Goal: Navigation & Orientation: Find specific page/section

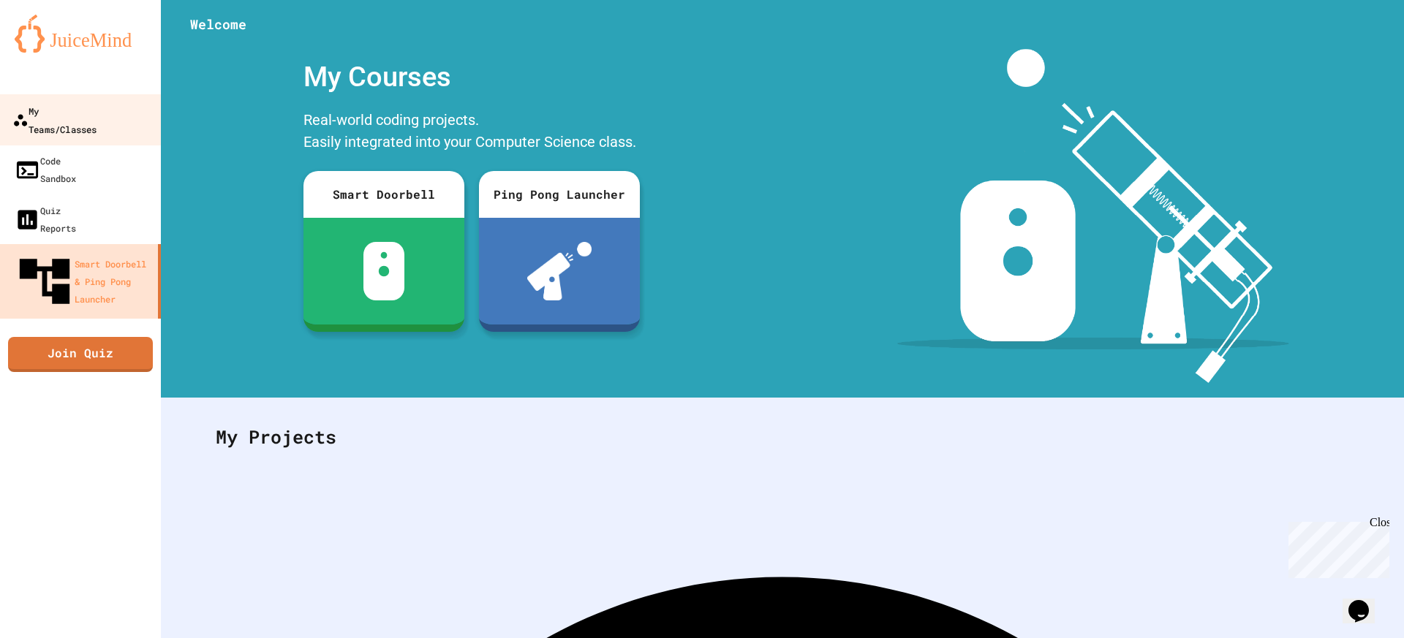
click at [97, 120] on div "My Teams/Classes" at bounding box center [54, 120] width 84 height 36
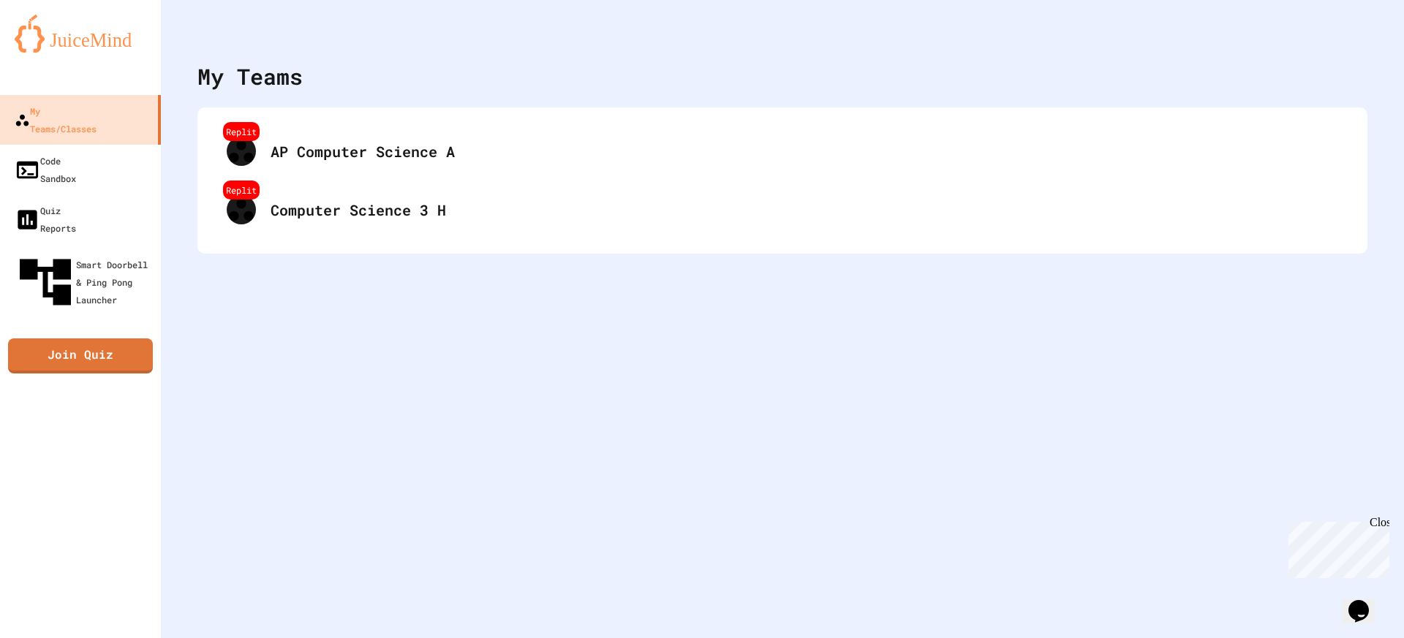
click at [1044, 520] on div "My Teams Replit AP Computer Science A Replit Computer Science 3 H" at bounding box center [782, 319] width 1243 height 638
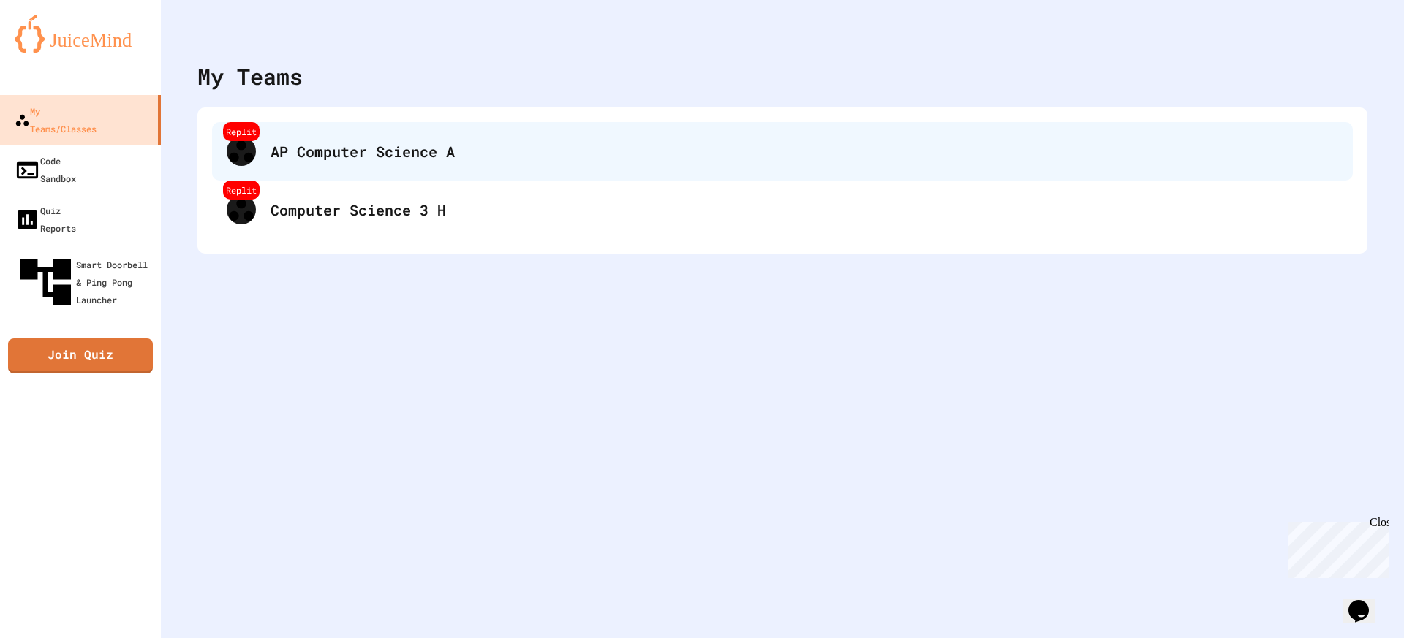
click at [409, 154] on div "AP Computer Science A" at bounding box center [805, 151] width 1068 height 22
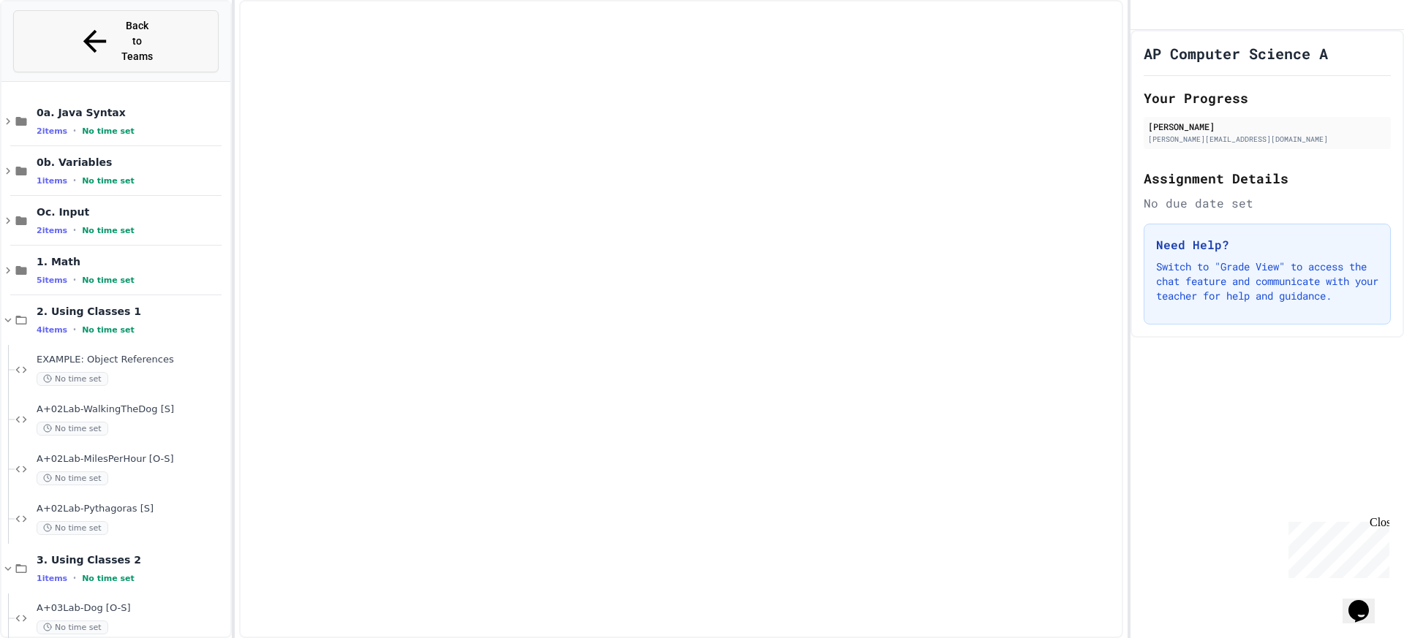
click at [139, 34] on button "Back to Teams" at bounding box center [115, 41] width 205 height 62
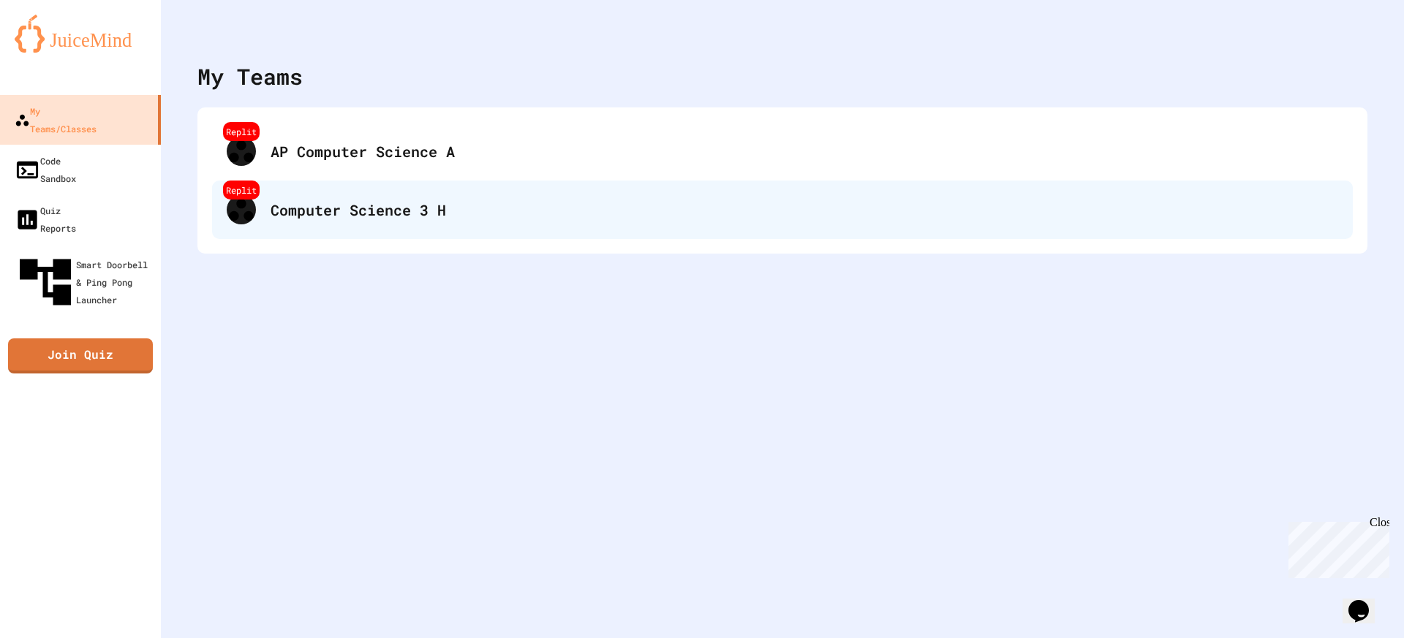
click at [329, 203] on div "Computer Science 3 H" at bounding box center [805, 210] width 1068 height 22
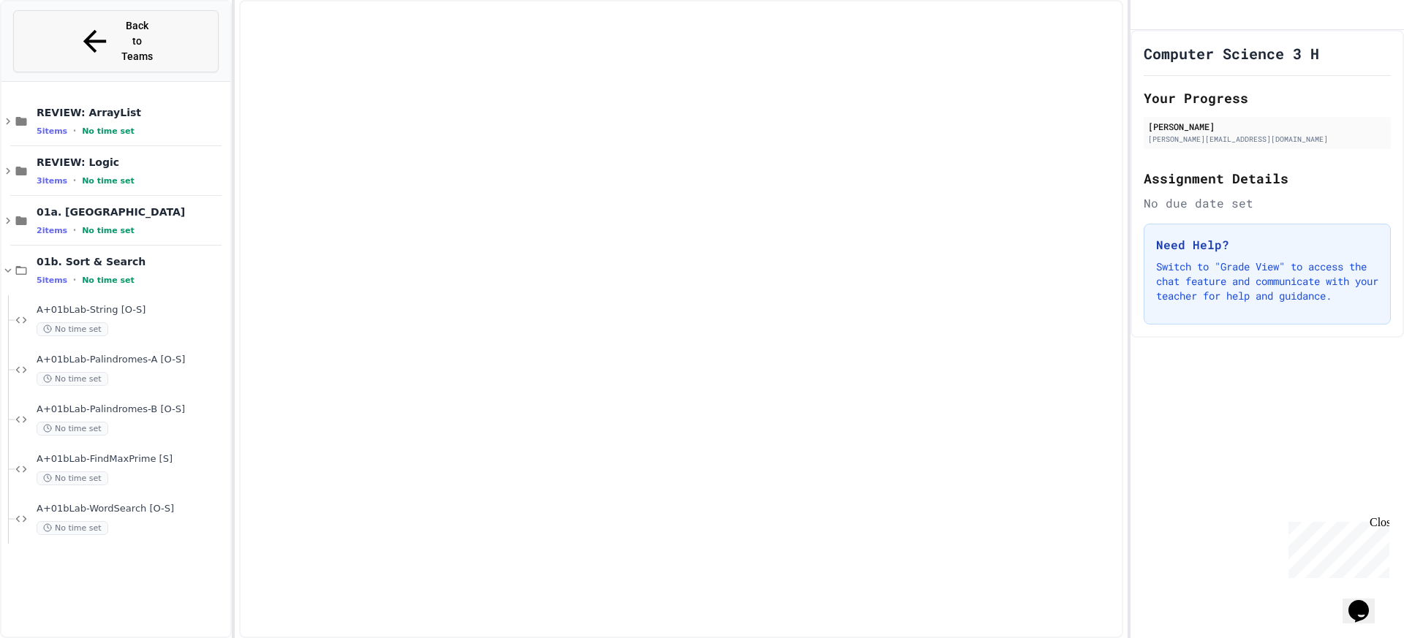
click at [153, 23] on span "Back to Teams" at bounding box center [138, 41] width 34 height 46
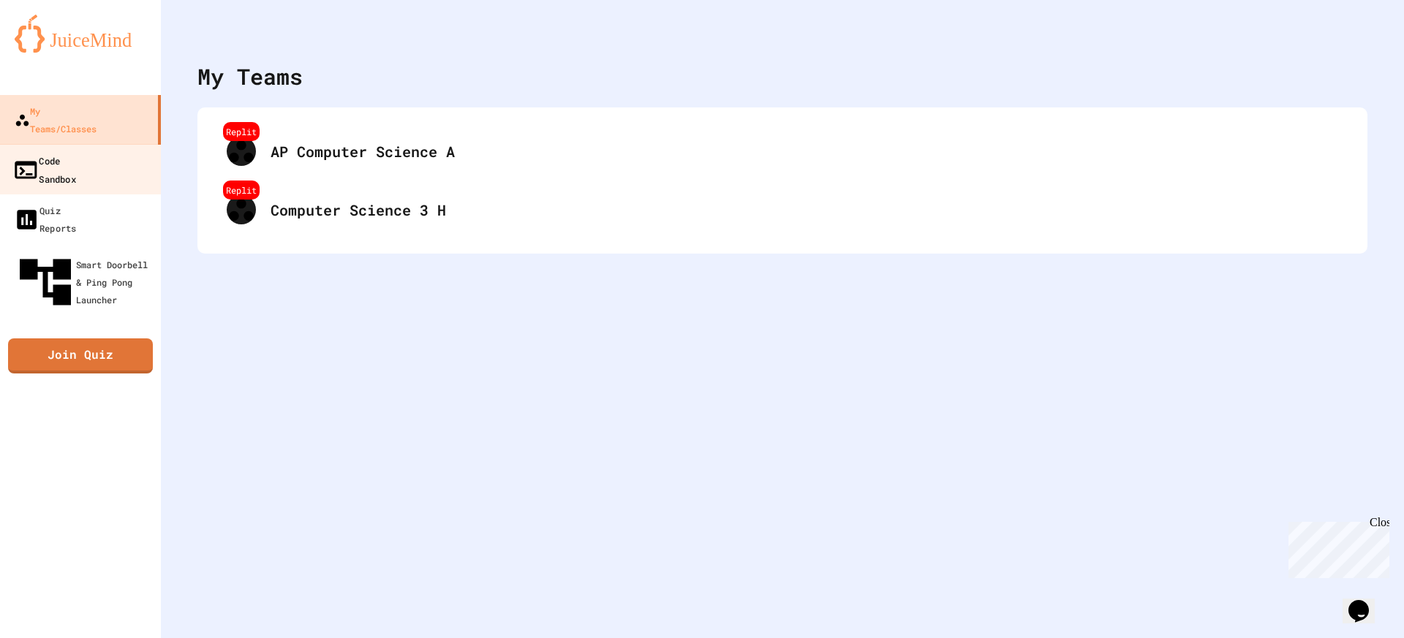
click at [76, 151] on div "Code Sandbox" at bounding box center [44, 169] width 64 height 36
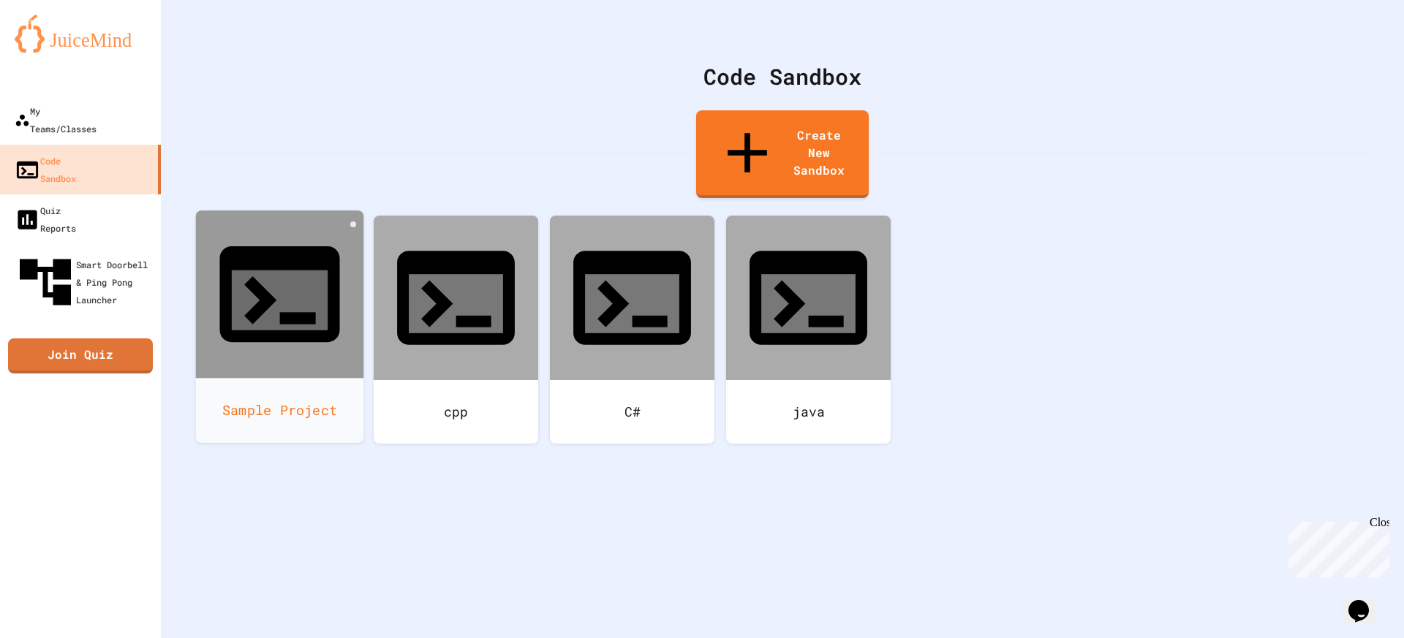
click at [271, 276] on icon at bounding box center [260, 300] width 32 height 48
